Goal: Task Accomplishment & Management: Complete application form

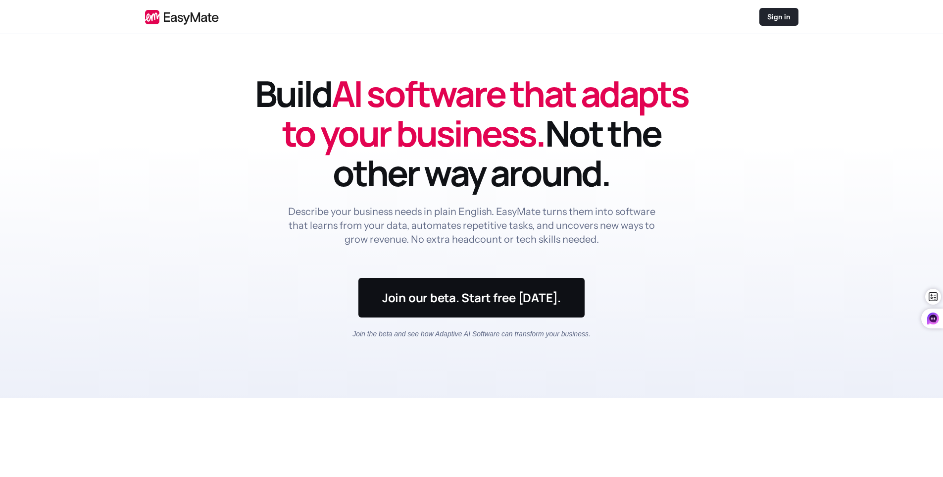
click at [774, 12] on p "Sign in" at bounding box center [779, 17] width 23 height 10
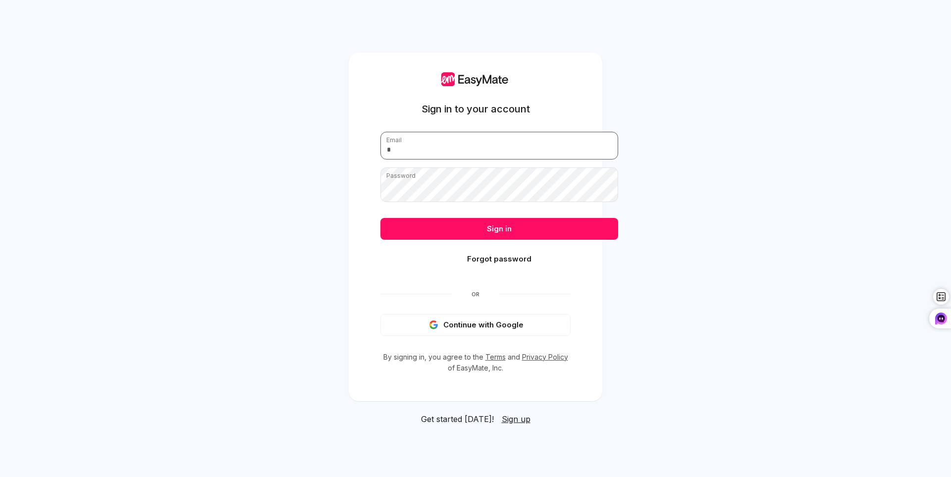
click at [573, 133] on input "email" at bounding box center [499, 146] width 238 height 28
drag, startPoint x: 441, startPoint y: 153, endPoint x: 451, endPoint y: 153, distance: 9.9
click at [450, 153] on form "Email Password Sign in Forgot password" at bounding box center [475, 203] width 190 height 143
drag, startPoint x: 443, startPoint y: 121, endPoint x: 451, endPoint y: 131, distance: 12.7
click at [443, 132] on input "email" at bounding box center [499, 146] width 238 height 28
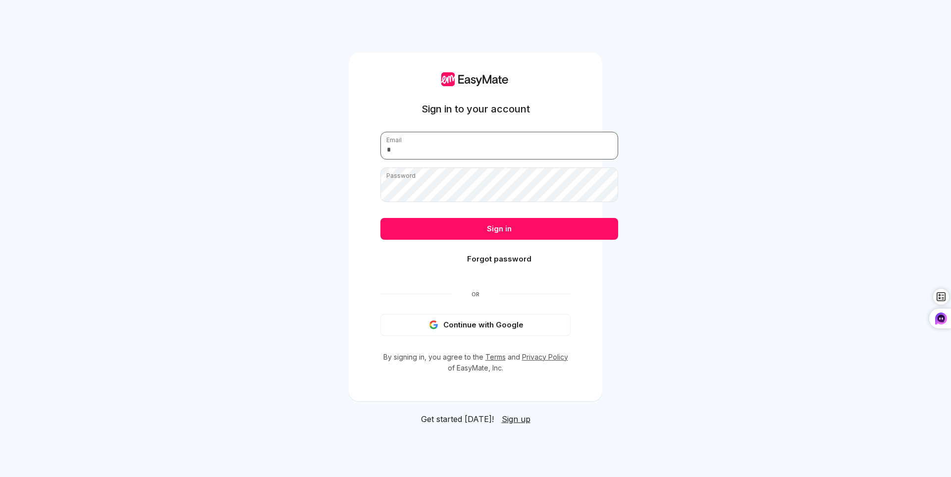
click at [474, 134] on input "email" at bounding box center [499, 146] width 238 height 28
drag, startPoint x: 489, startPoint y: 127, endPoint x: 499, endPoint y: 127, distance: 10.4
click at [487, 132] on input "***" at bounding box center [499, 146] width 238 height 28
type input "**********"
click at [380, 218] on button "Sign in" at bounding box center [499, 229] width 238 height 22
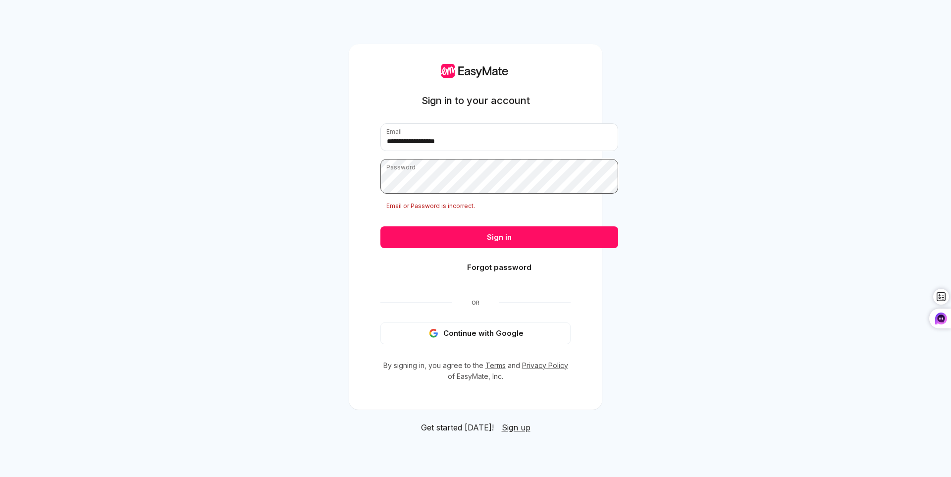
type textarea "**"
click at [349, 175] on div "**********" at bounding box center [476, 226] width 254 height 365
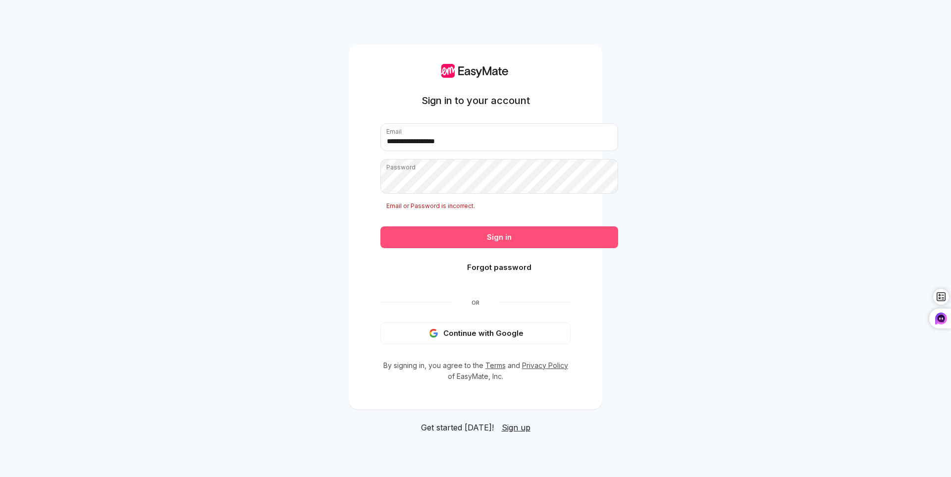
click at [531, 236] on button "Sign in" at bounding box center [499, 237] width 238 height 22
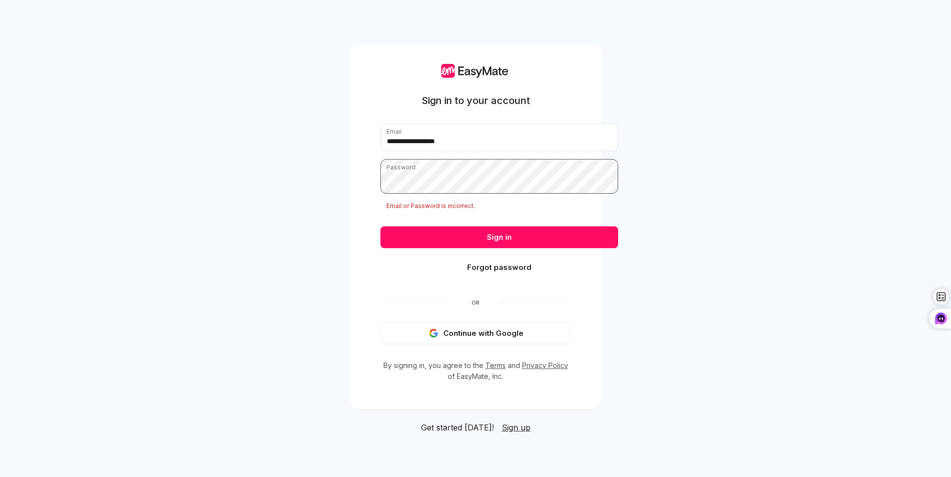
click at [298, 168] on div "**********" at bounding box center [475, 238] width 951 height 477
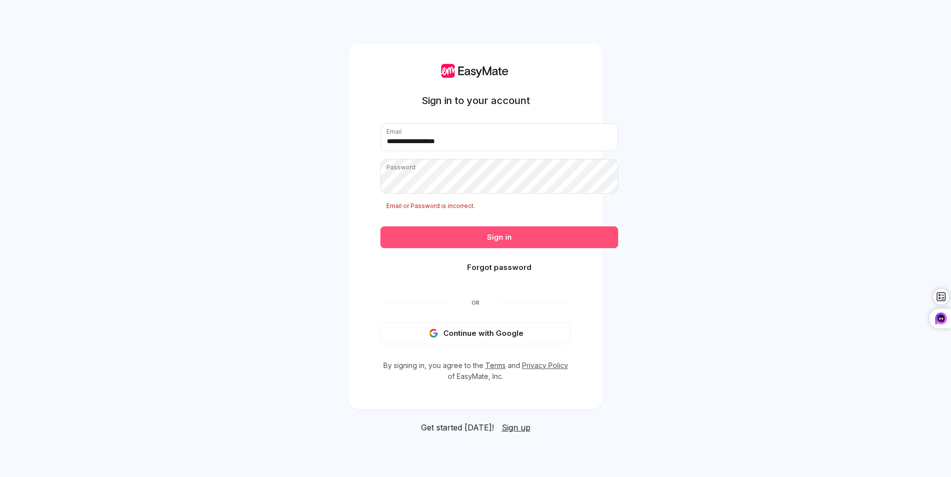
click at [469, 232] on button "Sign in" at bounding box center [499, 237] width 238 height 22
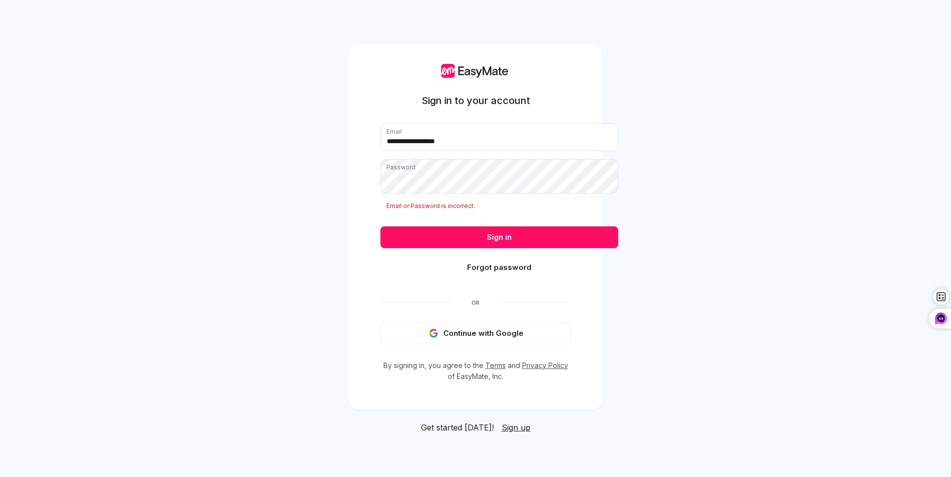
click at [511, 267] on button "Forgot password" at bounding box center [499, 268] width 238 height 22
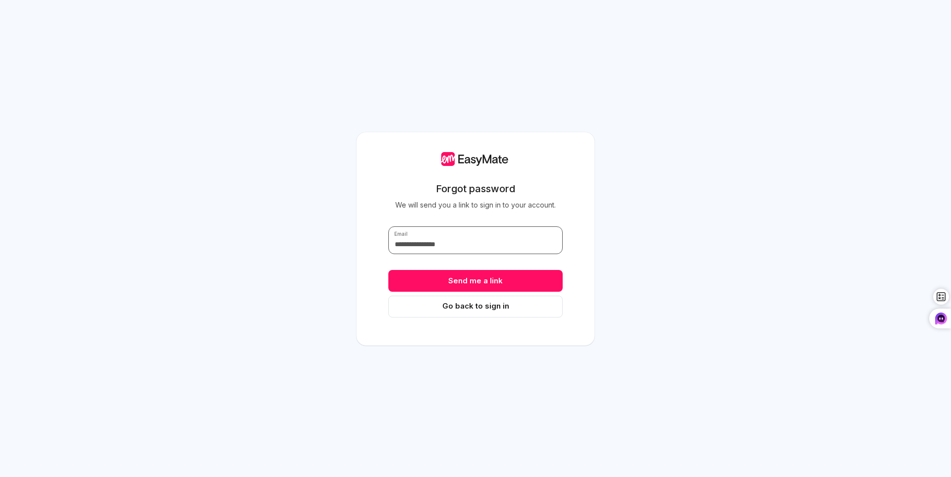
click at [508, 250] on input "text" at bounding box center [475, 240] width 174 height 28
click at [509, 249] on input "text" at bounding box center [475, 240] width 174 height 28
click at [493, 250] on input "**" at bounding box center [475, 240] width 174 height 28
click at [465, 237] on input "*****" at bounding box center [475, 240] width 174 height 28
type input "**********"
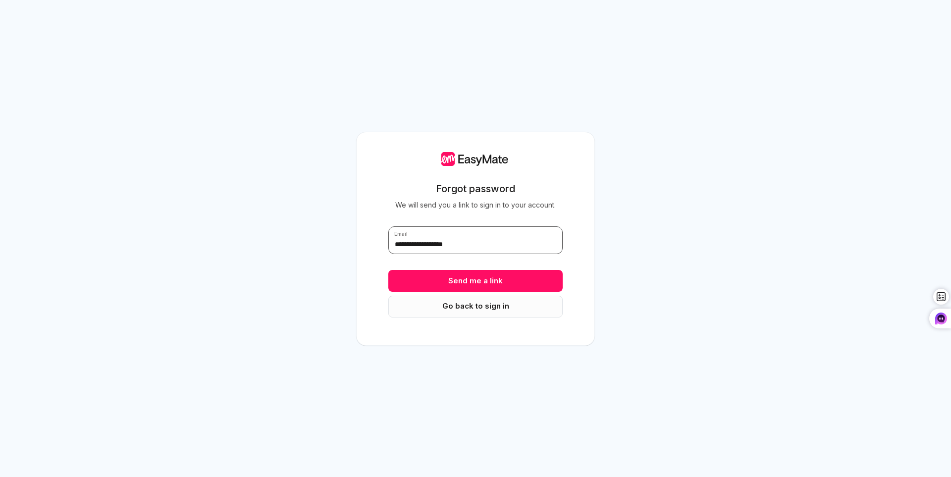
click at [388, 270] on button "Send me a link" at bounding box center [475, 281] width 174 height 22
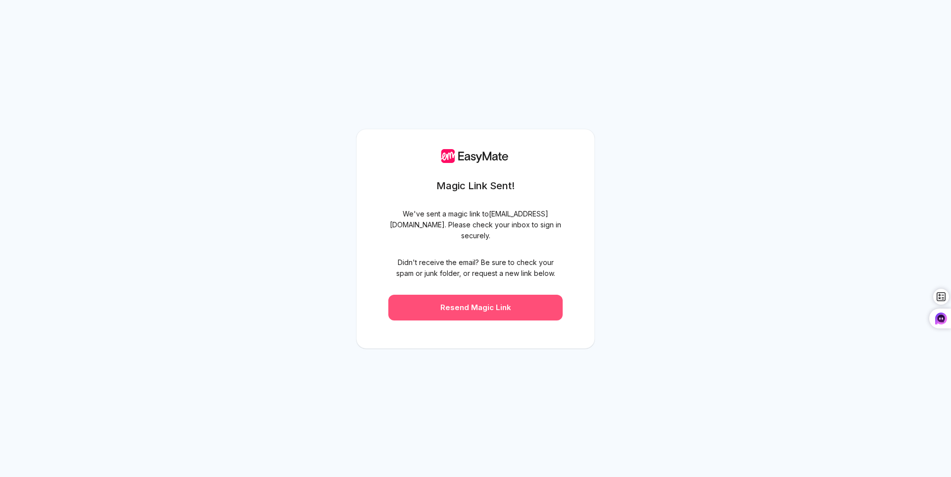
click at [534, 318] on button "Resend Magic Link" at bounding box center [475, 308] width 174 height 26
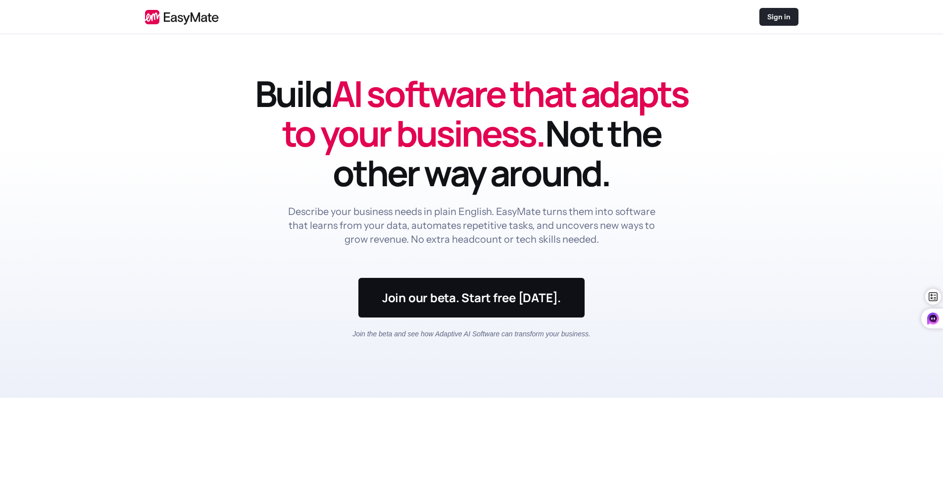
click at [788, 20] on p "Sign in" at bounding box center [779, 17] width 23 height 10
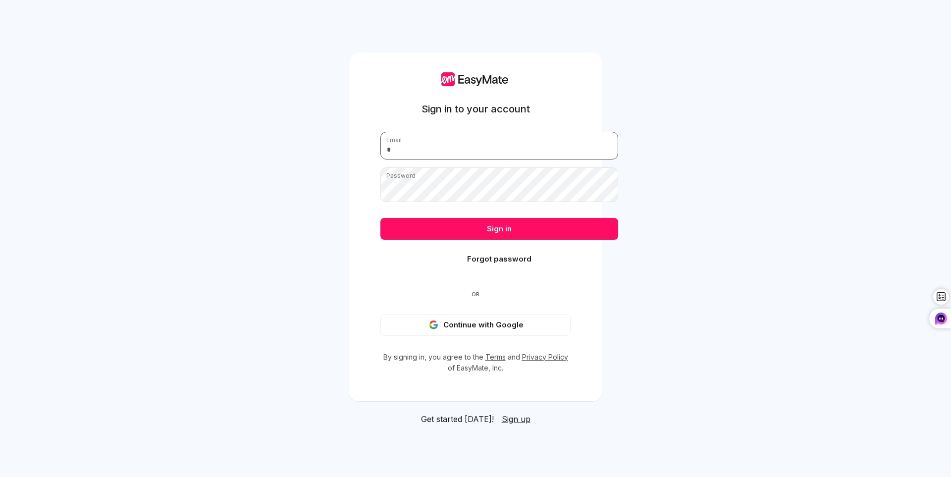
click at [490, 132] on input "email" at bounding box center [499, 146] width 238 height 28
type input "**********"
click at [380, 218] on button "Sign in" at bounding box center [499, 229] width 238 height 22
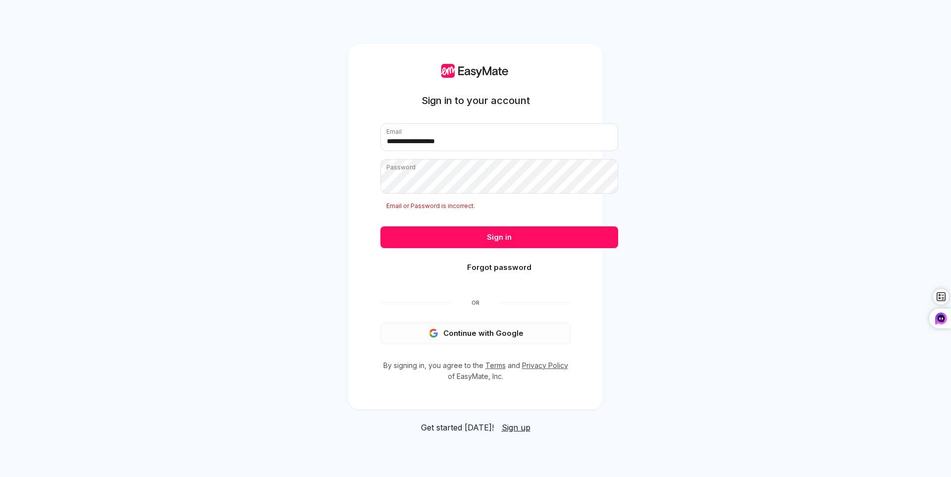
drag, startPoint x: 523, startPoint y: 359, endPoint x: 524, endPoint y: 352, distance: 7.0
click at [524, 344] on button "Continue with Google" at bounding box center [475, 333] width 190 height 22
drag, startPoint x: 524, startPoint y: 357, endPoint x: 526, endPoint y: 350, distance: 7.2
click at [526, 344] on button "Continue with Google" at bounding box center [475, 333] width 190 height 22
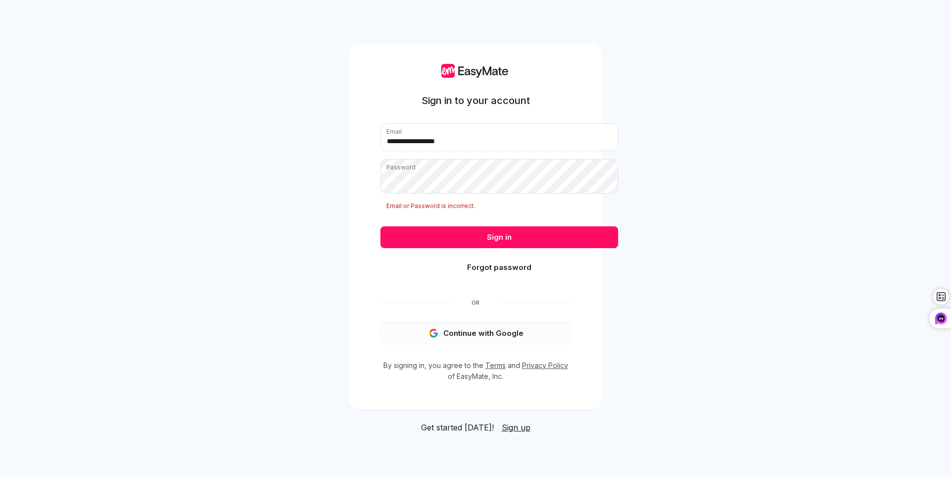
click at [526, 344] on button "Continue with Google" at bounding box center [475, 333] width 190 height 22
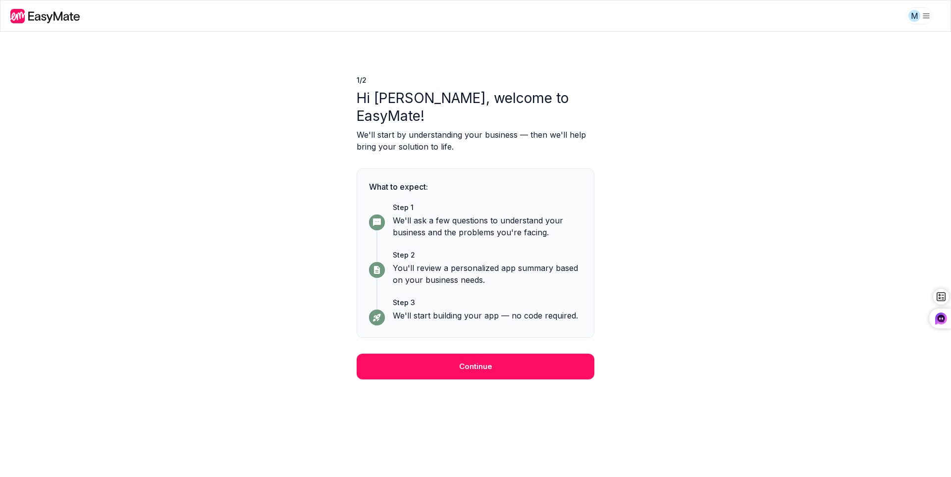
scroll to position [26, 0]
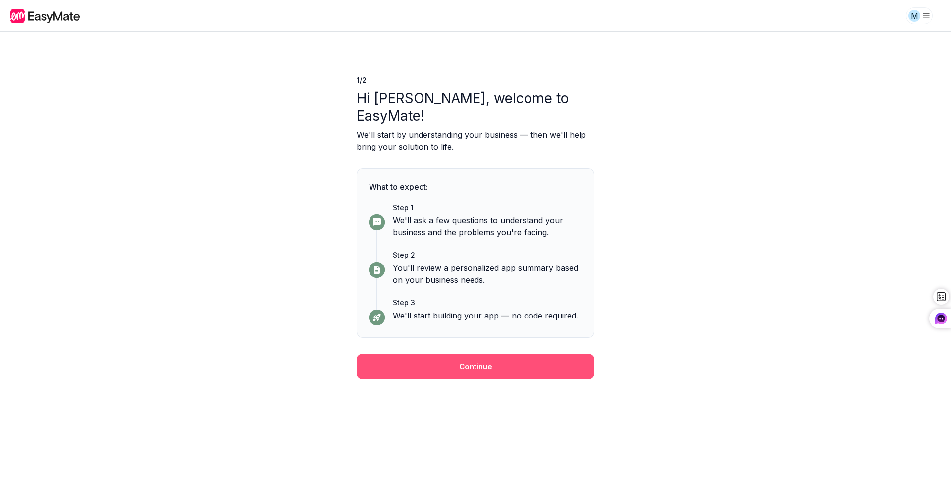
click at [529, 379] on button "Continue" at bounding box center [476, 367] width 238 height 26
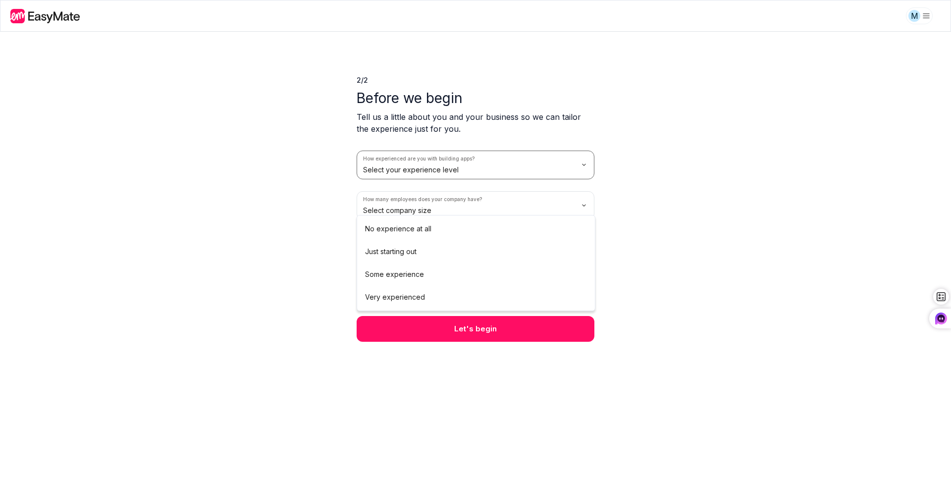
click at [470, 196] on html "M 2 / 2 Before we begin Tell us a little about you and your business so we can …" at bounding box center [475, 238] width 951 height 477
click at [546, 199] on html "M 2 / 2 Before we begin Tell us a little about you and your business so we can …" at bounding box center [475, 238] width 951 height 477
click at [547, 196] on html "M 2 / 2 Before we begin Tell us a little about you and your business so we can …" at bounding box center [475, 238] width 951 height 477
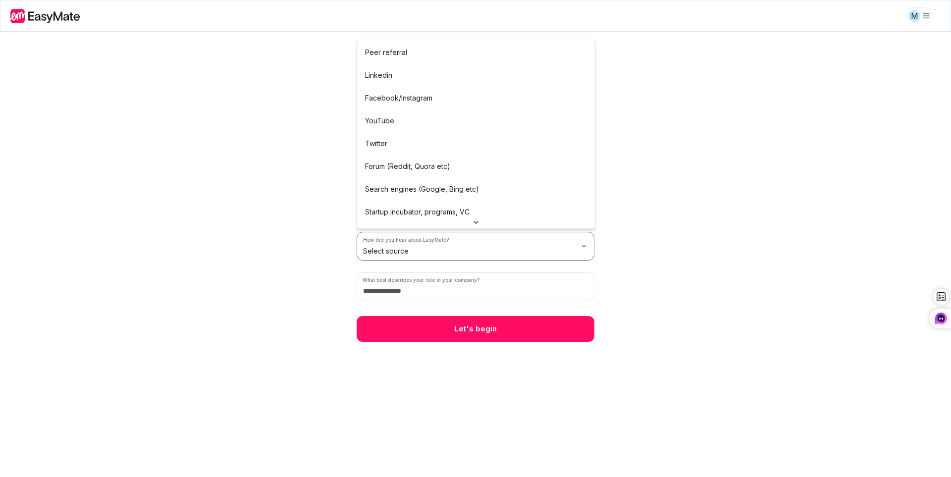
click at [576, 303] on html "M 2 / 2 Before we begin Tell us a little about you and your business so we can …" at bounding box center [475, 238] width 951 height 477
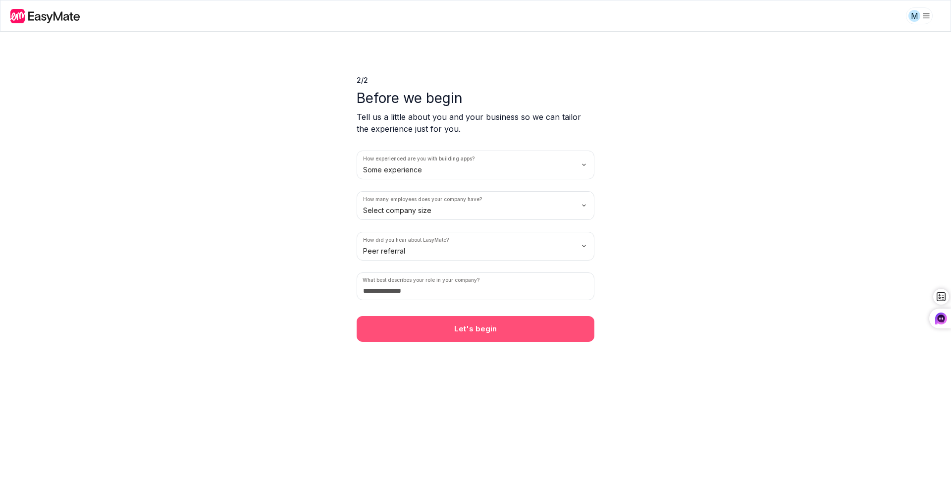
click at [547, 342] on button "Let's begin" at bounding box center [476, 329] width 238 height 26
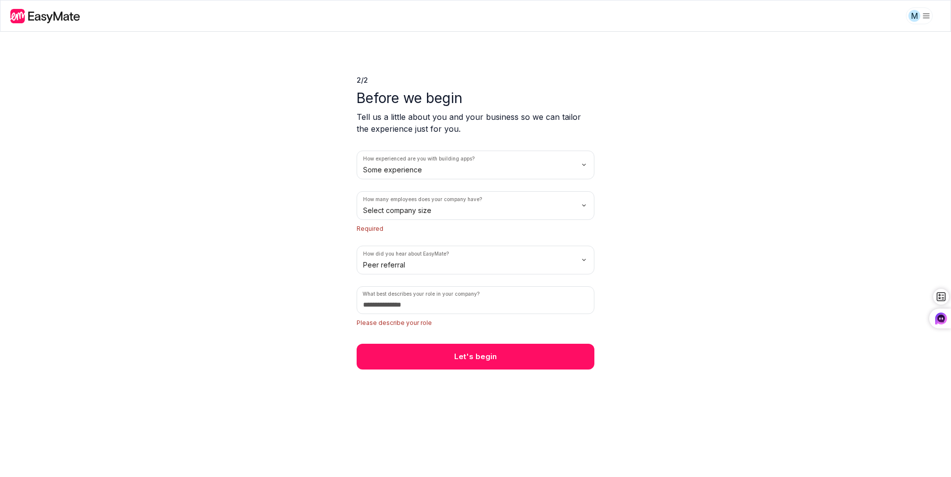
click at [517, 315] on html "M 2 / 2 Before we begin Tell us a little about you and your business so we can …" at bounding box center [475, 238] width 951 height 477
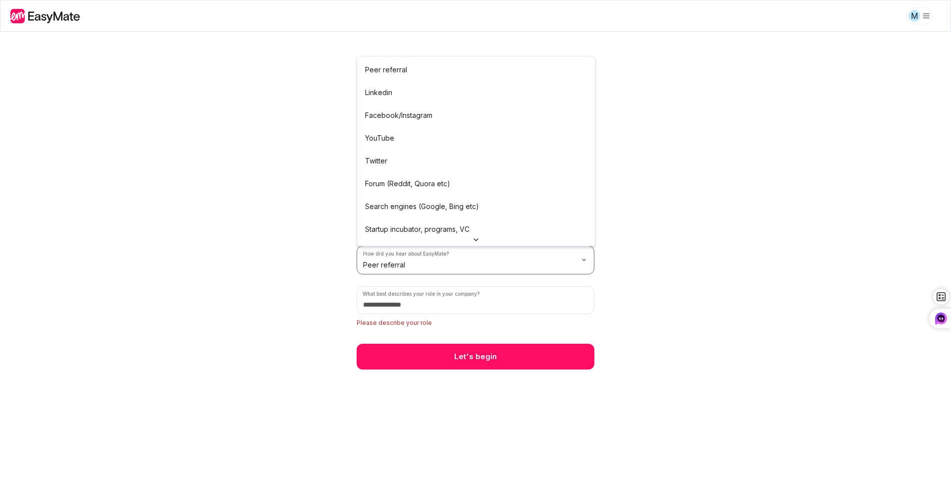
click at [523, 356] on html "M 2 / 2 Before we begin Tell us a little about you and your business so we can …" at bounding box center [475, 238] width 951 height 477
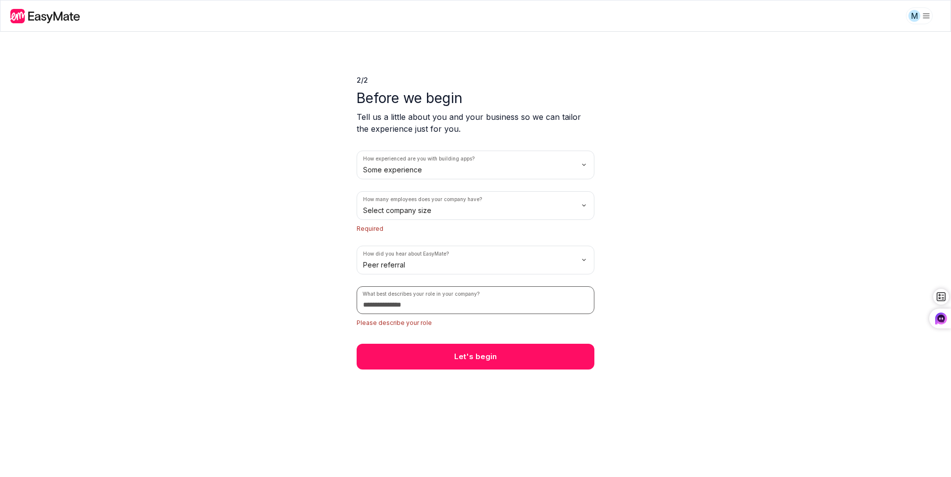
click at [534, 314] on input at bounding box center [476, 300] width 238 height 28
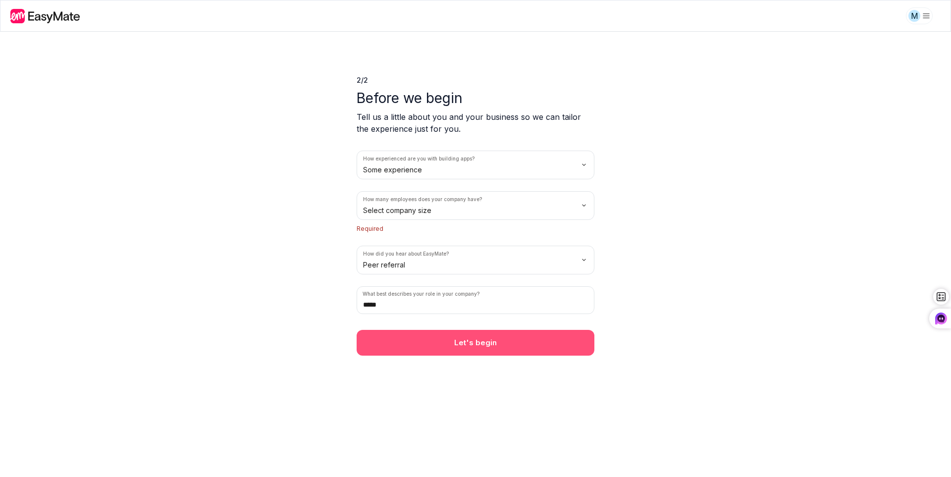
click at [531, 356] on button "Let's begin" at bounding box center [476, 343] width 238 height 26
click at [587, 356] on button "Let's begin" at bounding box center [476, 343] width 238 height 26
click at [580, 356] on button "Let's begin" at bounding box center [476, 343] width 238 height 26
click at [562, 356] on button "Let's begin" at bounding box center [476, 343] width 238 height 26
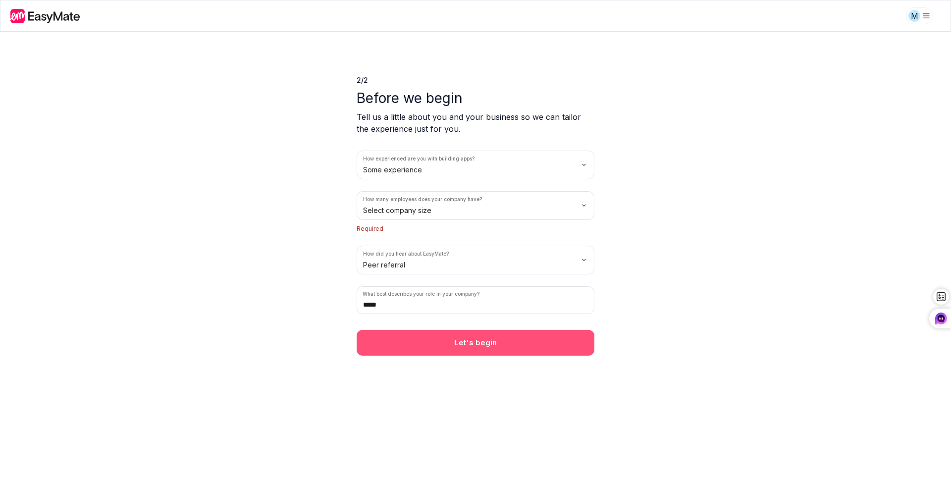
click at [562, 356] on button "Let's begin" at bounding box center [476, 343] width 238 height 26
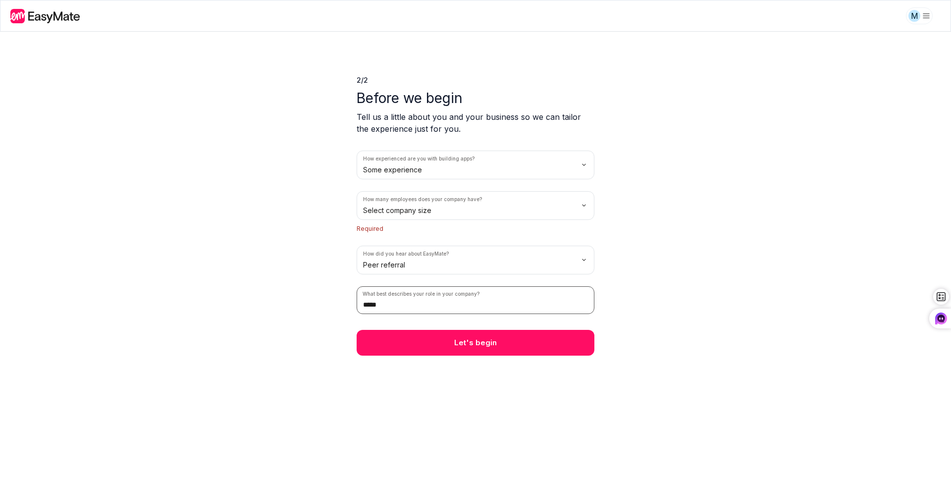
click at [550, 314] on input "*****" at bounding box center [476, 300] width 238 height 28
type input "*****"
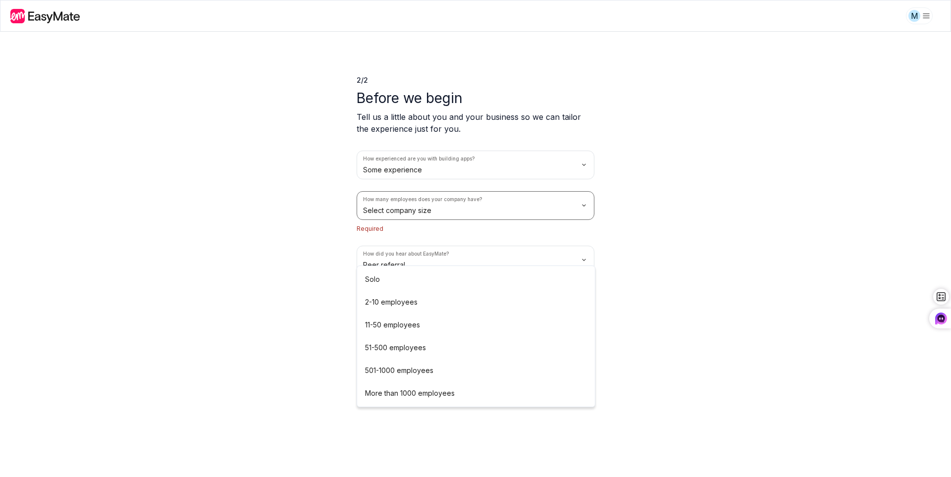
click at [480, 253] on html "M 2 / 2 Before we begin Tell us a little about you and your business so we can …" at bounding box center [475, 238] width 951 height 477
drag, startPoint x: 452, startPoint y: 315, endPoint x: 458, endPoint y: 338, distance: 23.1
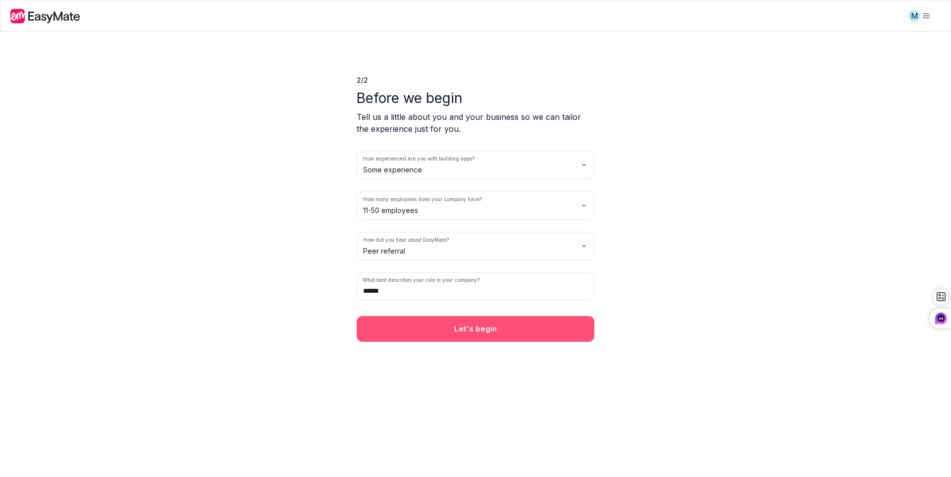
click at [533, 342] on button "Let's begin" at bounding box center [476, 329] width 238 height 26
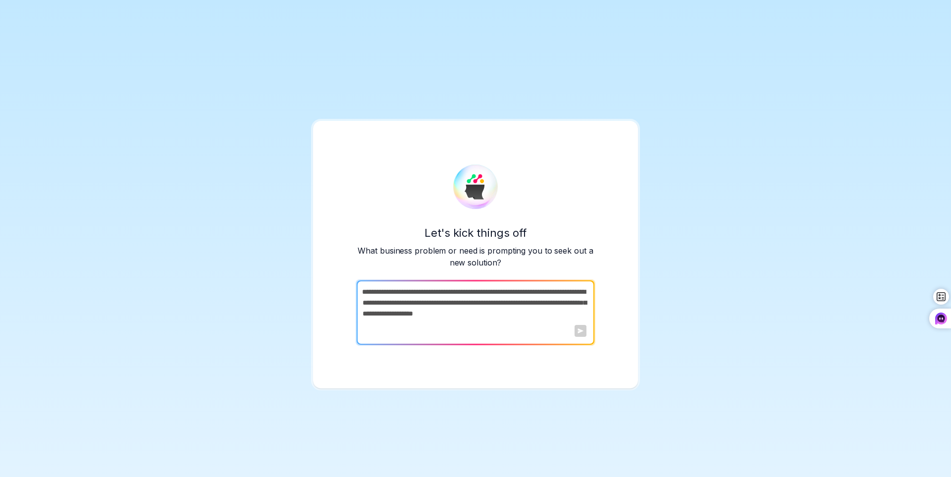
click at [581, 336] on div at bounding box center [580, 331] width 12 height 12
drag, startPoint x: 573, startPoint y: 338, endPoint x: 564, endPoint y: 336, distance: 8.6
click at [574, 337] on div at bounding box center [580, 331] width 12 height 12
click at [581, 337] on div at bounding box center [580, 331] width 12 height 12
